Goal: Information Seeking & Learning: Check status

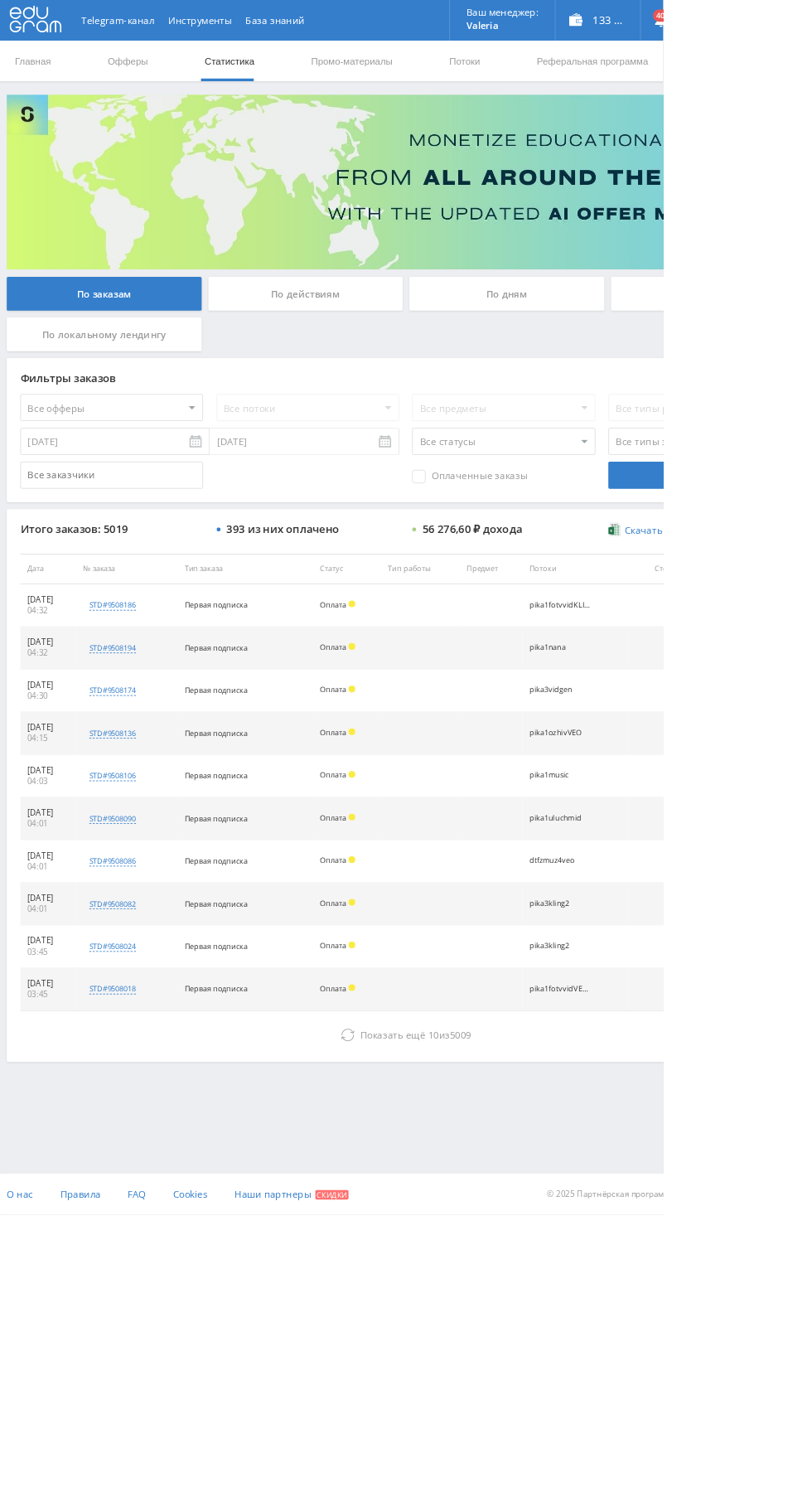
click at [584, 362] on div "По дням" at bounding box center [620, 359] width 239 height 41
click at [0, 0] on input "По дням" at bounding box center [0, 0] width 0 height 0
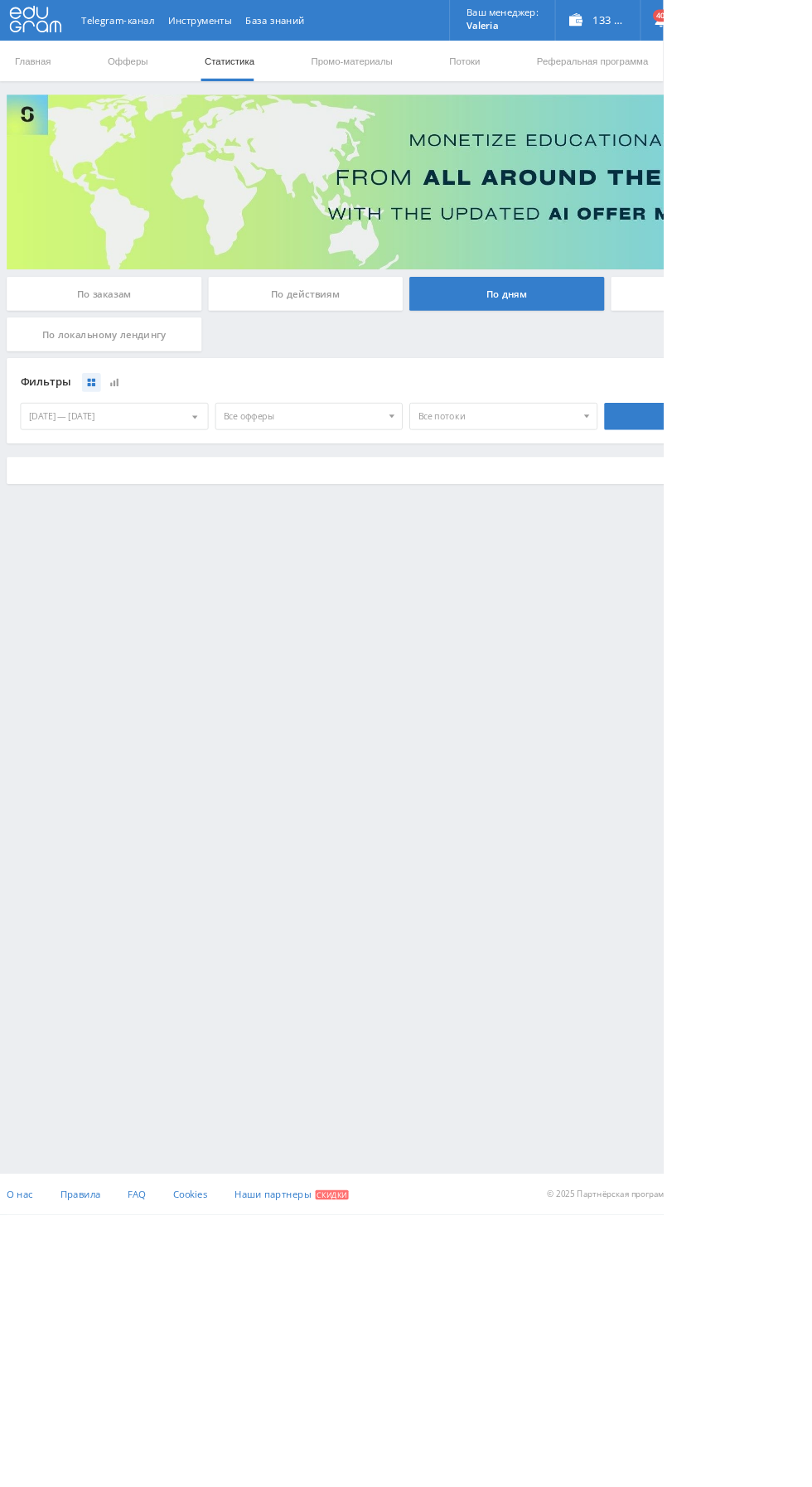
click at [23, 1470] on span "О нас" at bounding box center [24, 1461] width 32 height 16
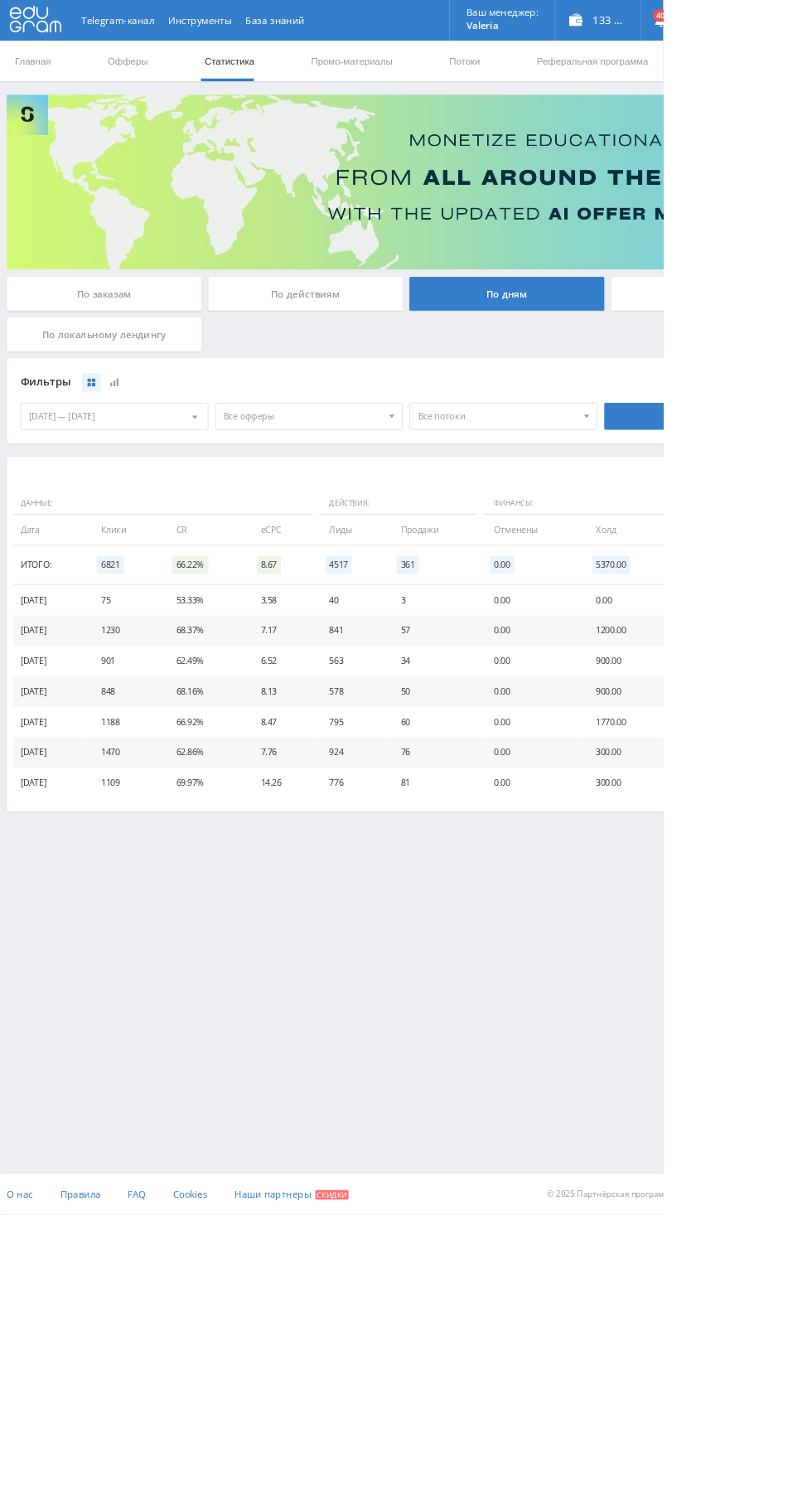
click at [158, 856] on td "848" at bounding box center [153, 846] width 92 height 37
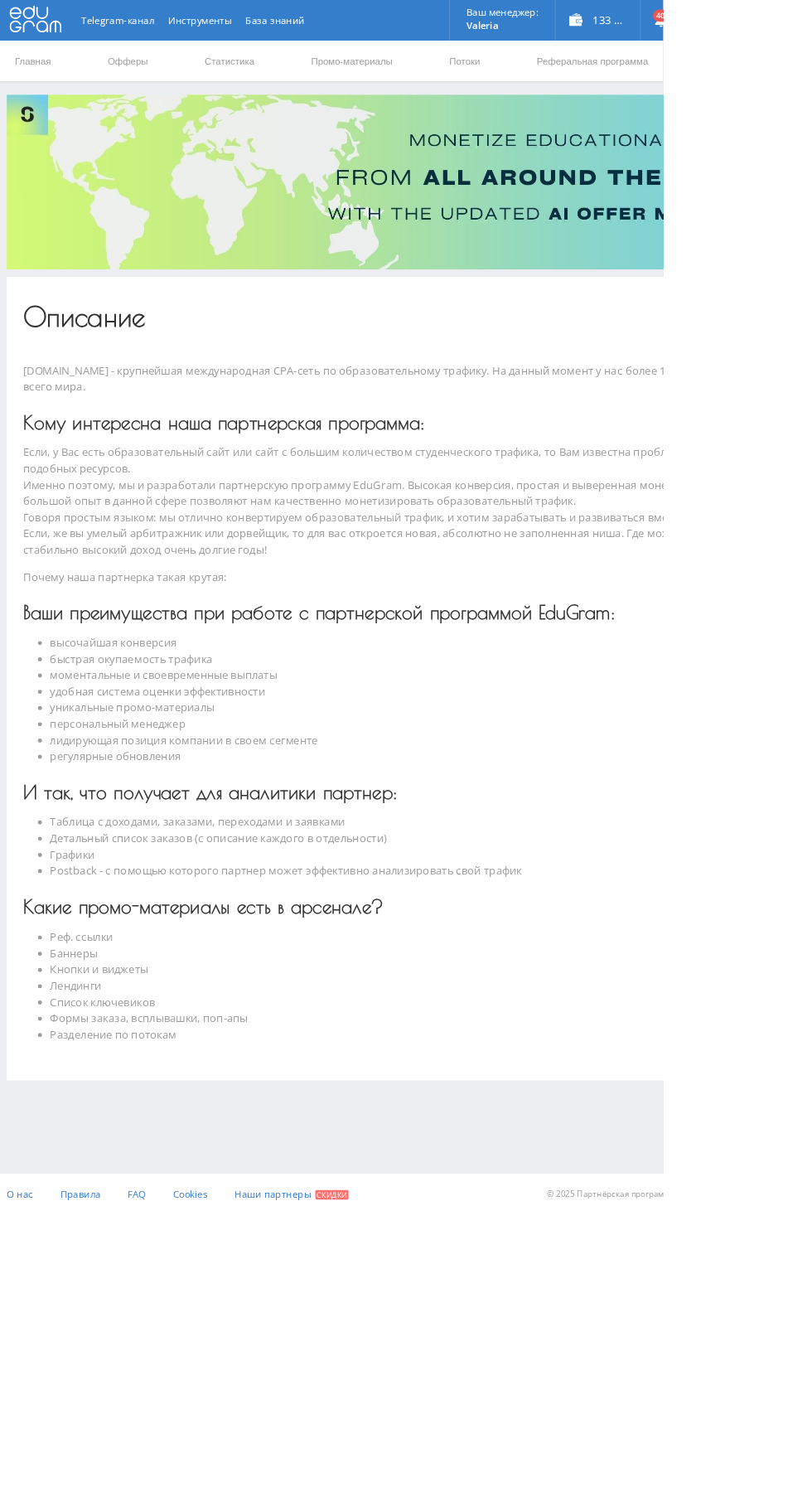
click at [246, 25] on button "Инструменты" at bounding box center [245, 25] width 95 height 50
click at [301, 80] on link "PostBack" at bounding box center [242, 89] width 247 height 23
click at [276, 98] on link "Статистика" at bounding box center [281, 75] width 65 height 50
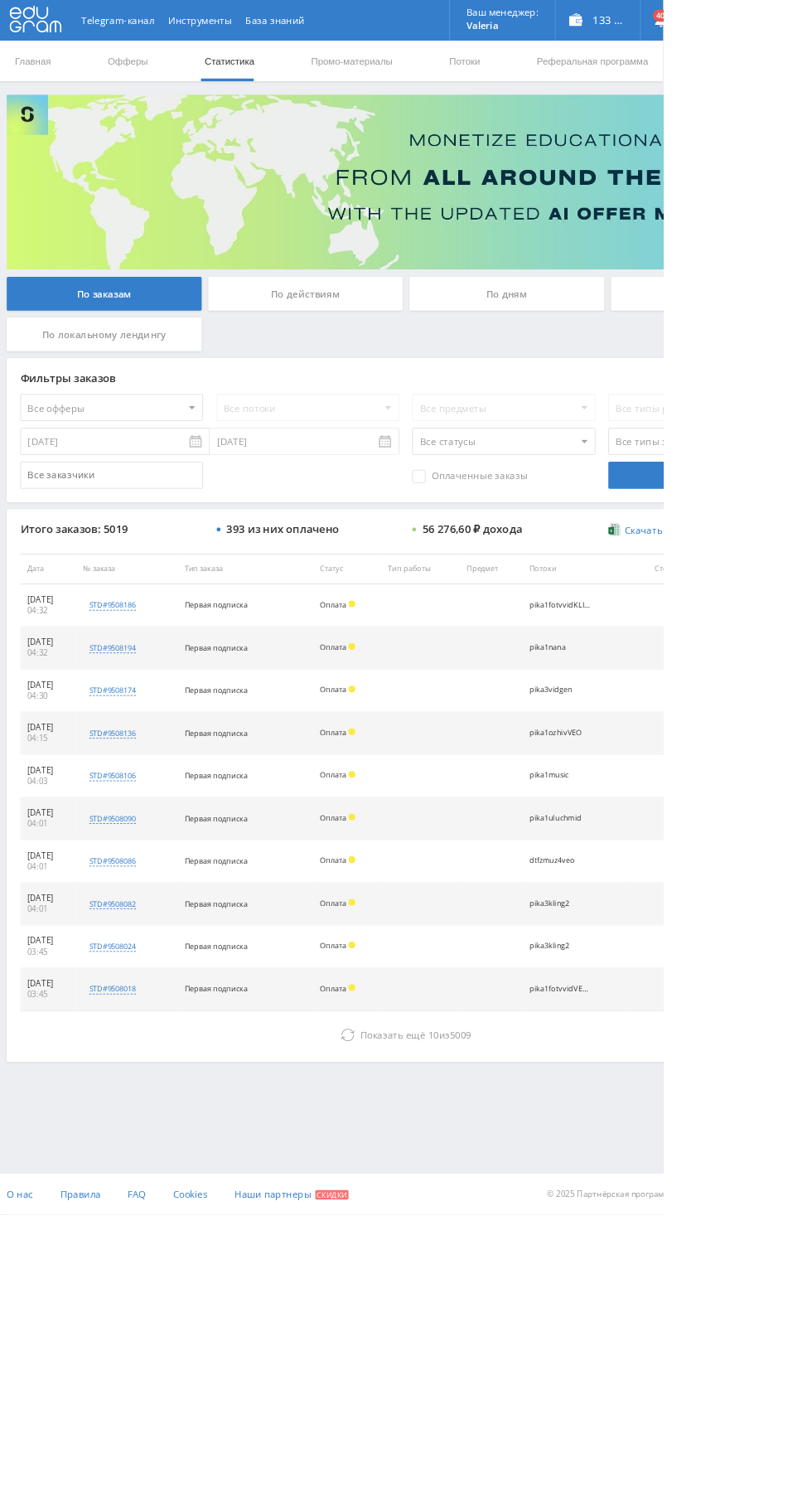
click at [597, 365] on div "По дням" at bounding box center [620, 359] width 239 height 41
click at [0, 0] on input "По дням" at bounding box center [0, 0] width 0 height 0
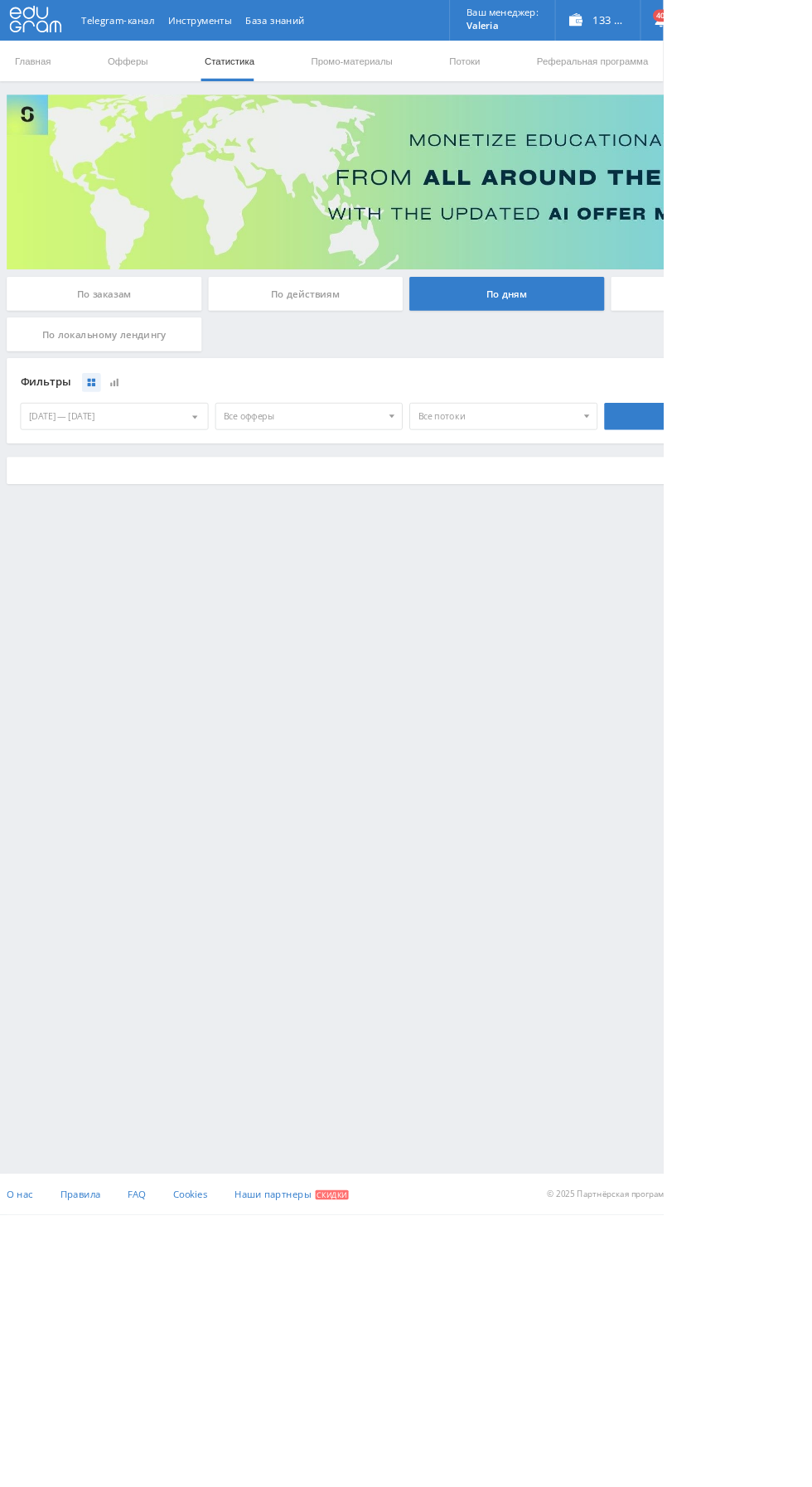
click at [23, 417] on div "По локальному лендингу" at bounding box center [128, 409] width 239 height 41
click at [0, 0] on input "По локальному лендингу" at bounding box center [0, 0] width 0 height 0
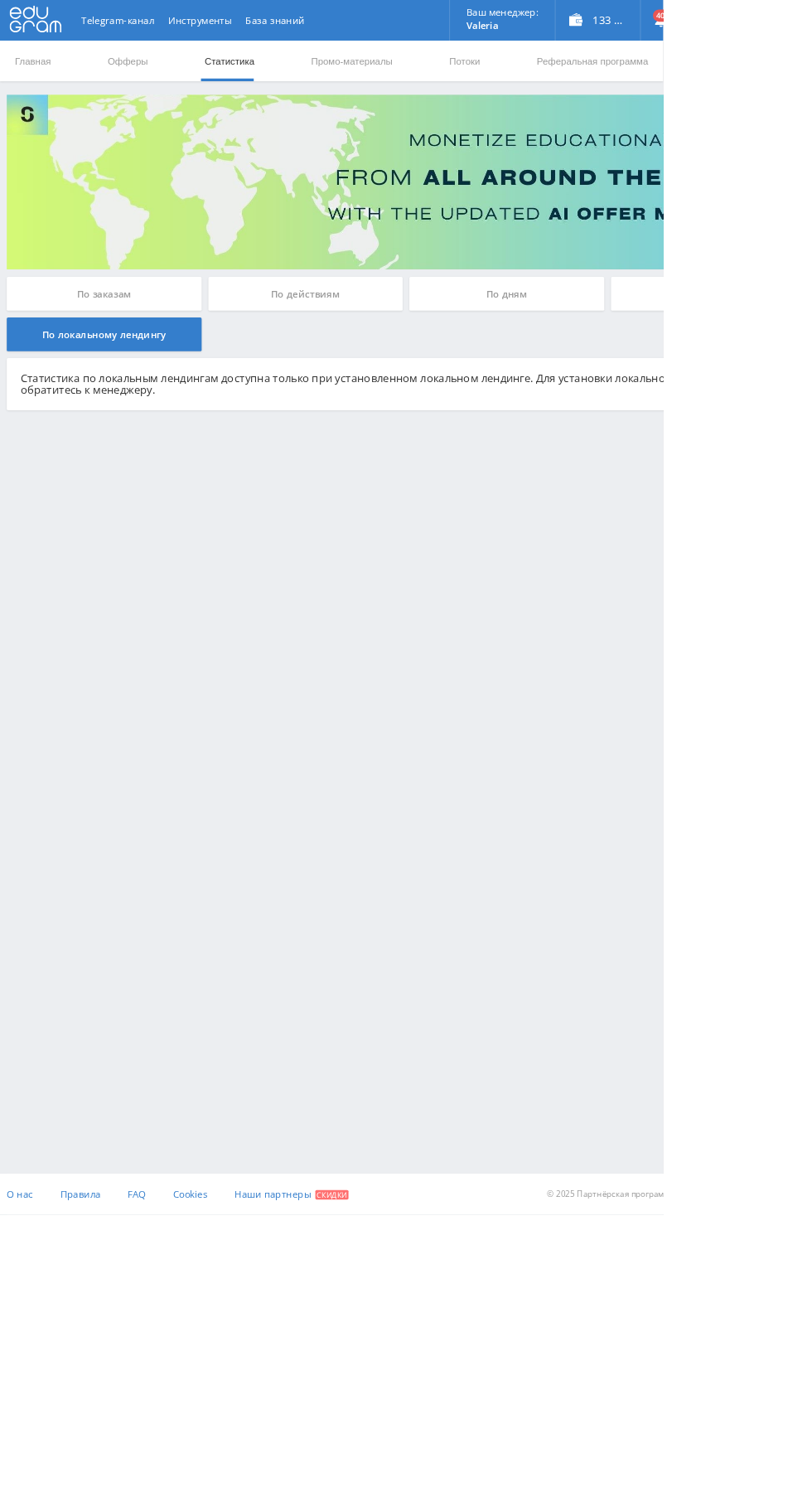
click at [615, 362] on div "По дням" at bounding box center [620, 359] width 239 height 41
click at [0, 0] on input "По дням" at bounding box center [0, 0] width 0 height 0
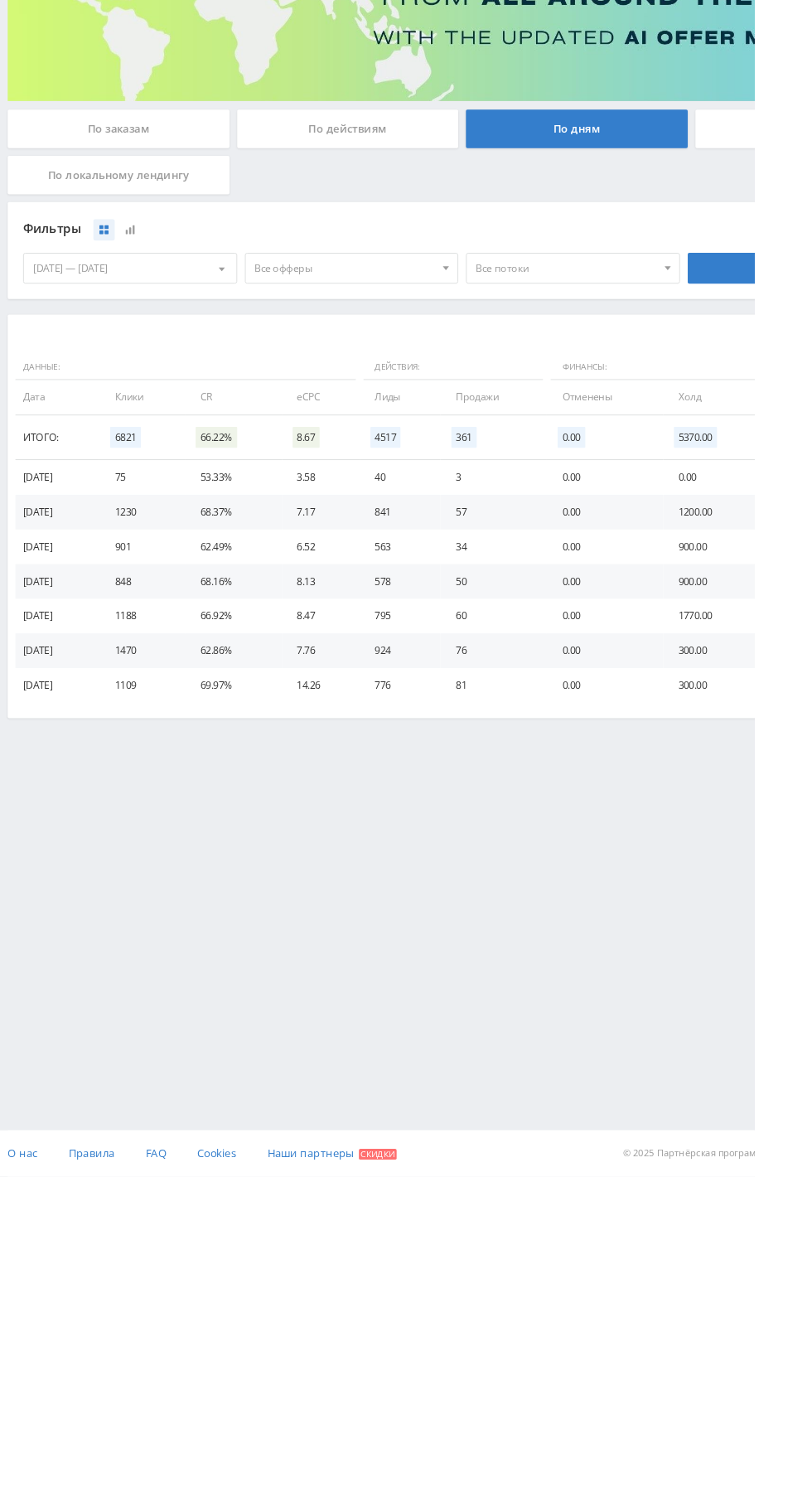
click at [811, 1486] on div "© 2025 Партнёрская программа Edugram. Все права защищены." at bounding box center [745, 1462] width 480 height 50
